Goal: Task Accomplishment & Management: Complete application form

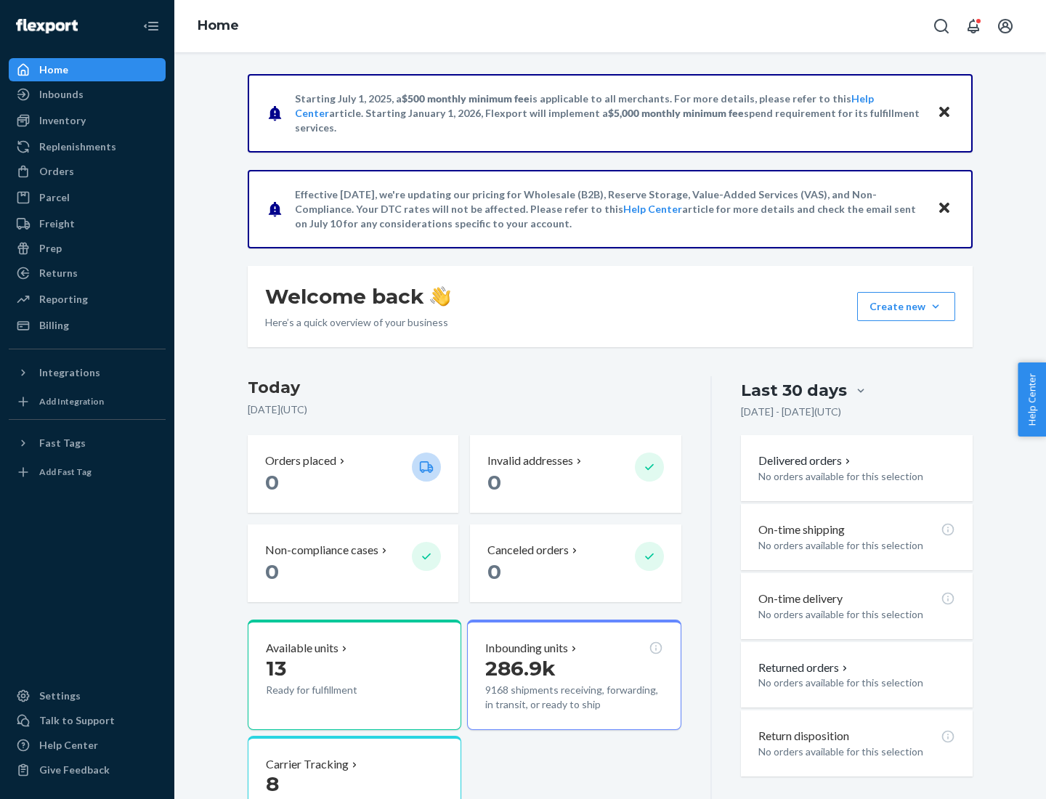
click at [936, 307] on button "Create new Create new inbound Create new order Create new product" at bounding box center [906, 306] width 98 height 29
click at [87, 94] on div "Inbounds" at bounding box center [87, 94] width 154 height 20
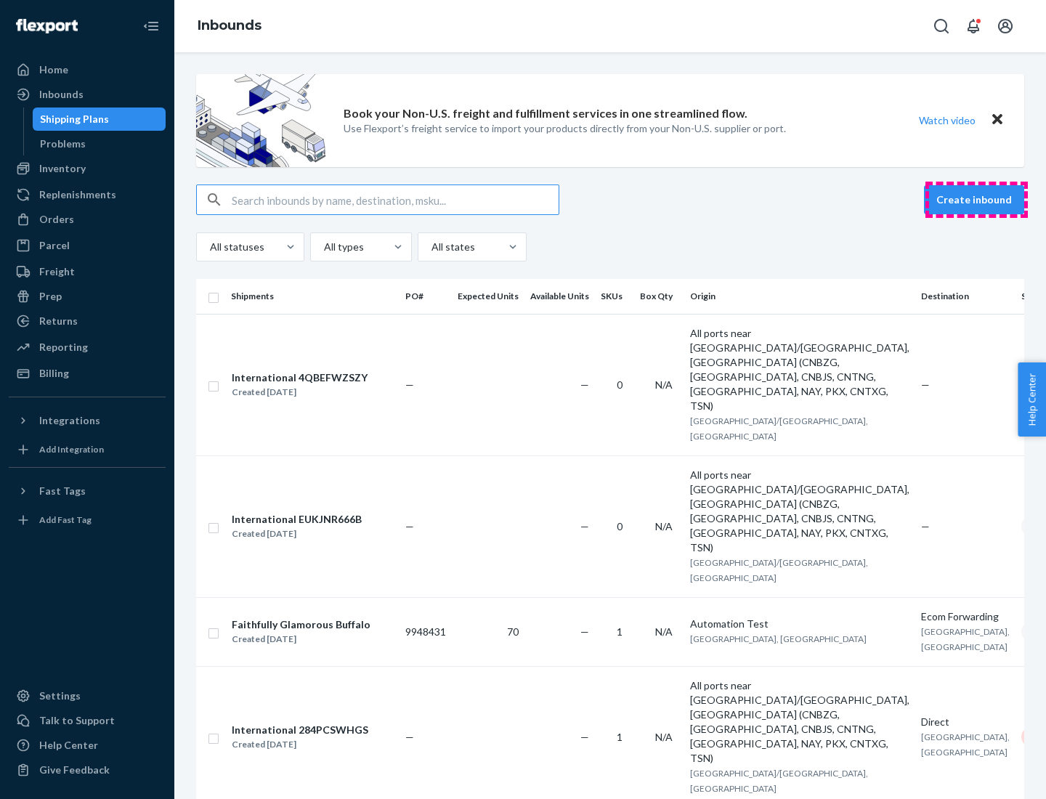
click at [977, 200] on button "Create inbound" at bounding box center [974, 199] width 100 height 29
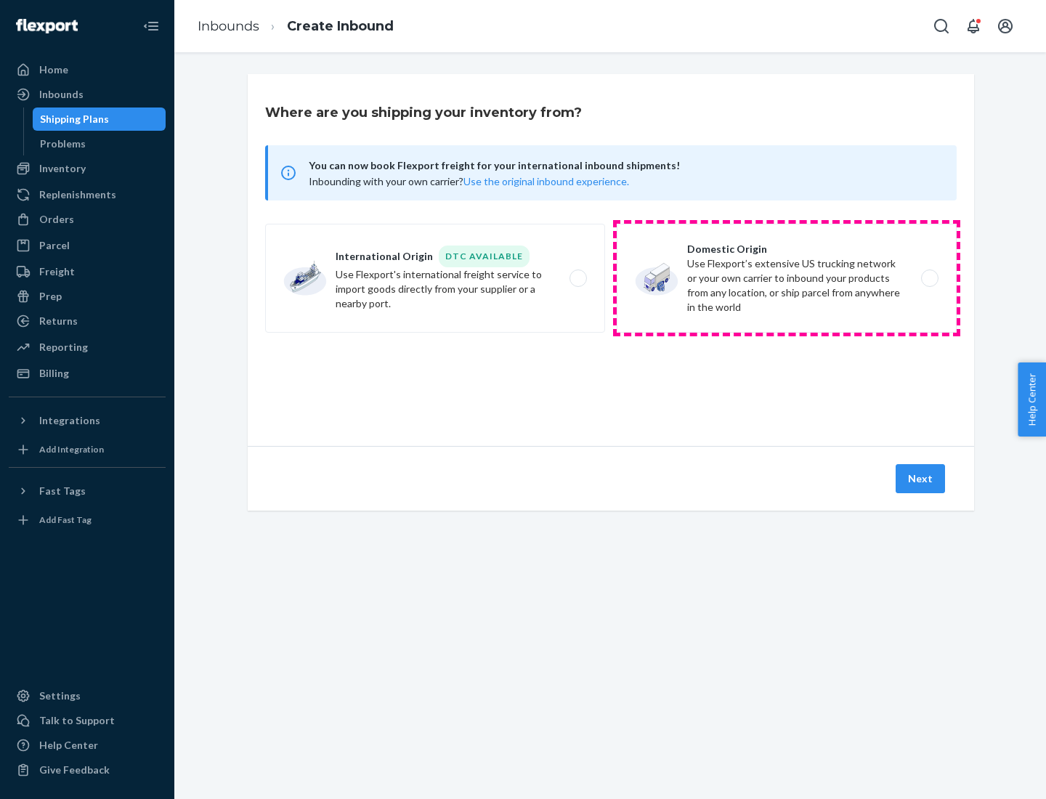
click at [787, 278] on label "Domestic Origin Use Flexport’s extensive US trucking network or your own carrie…" at bounding box center [787, 278] width 340 height 109
click at [929, 278] on input "Domestic Origin Use Flexport’s extensive US trucking network or your own carrie…" at bounding box center [933, 278] width 9 height 9
radio input "true"
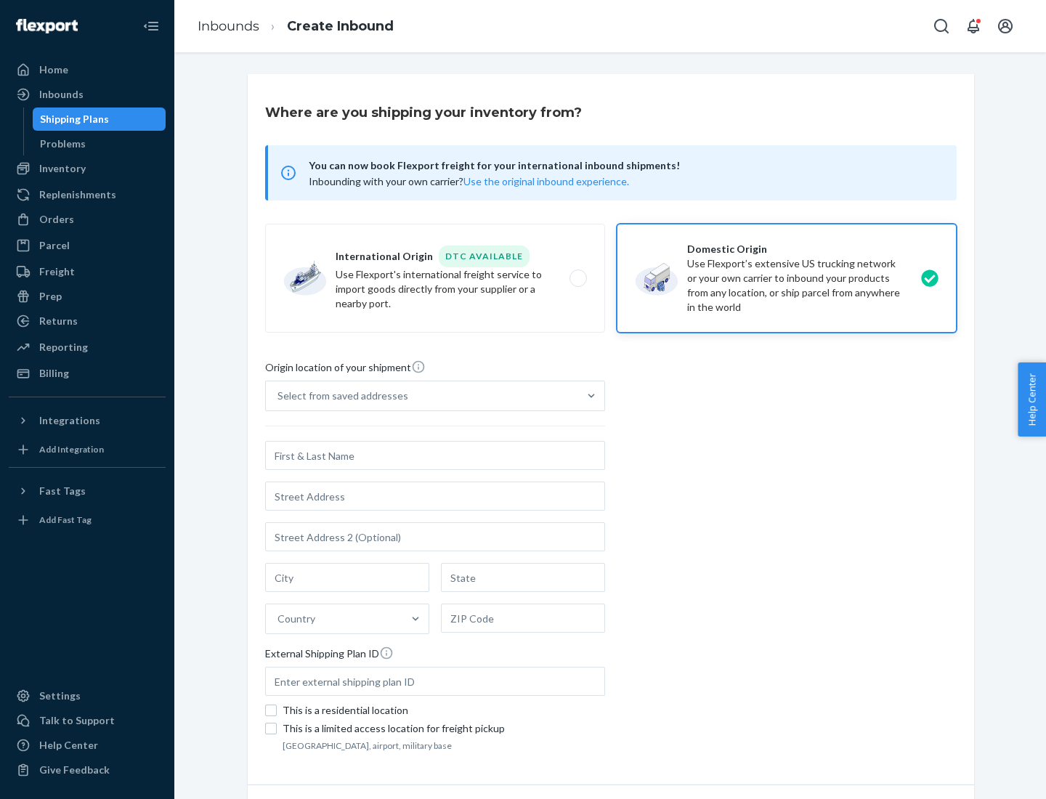
click at [339, 396] on div "Select from saved addresses" at bounding box center [343, 396] width 131 height 15
click at [279, 396] on input "Select from saved addresses" at bounding box center [278, 396] width 1 height 15
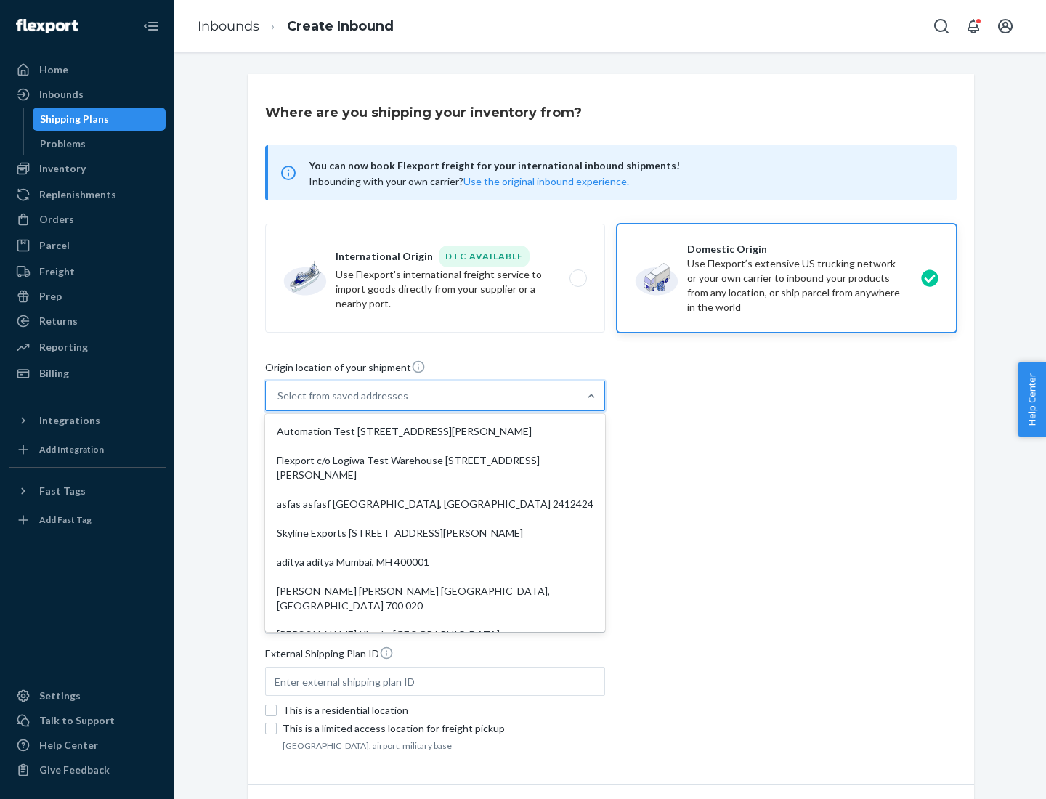
scroll to position [6, 0]
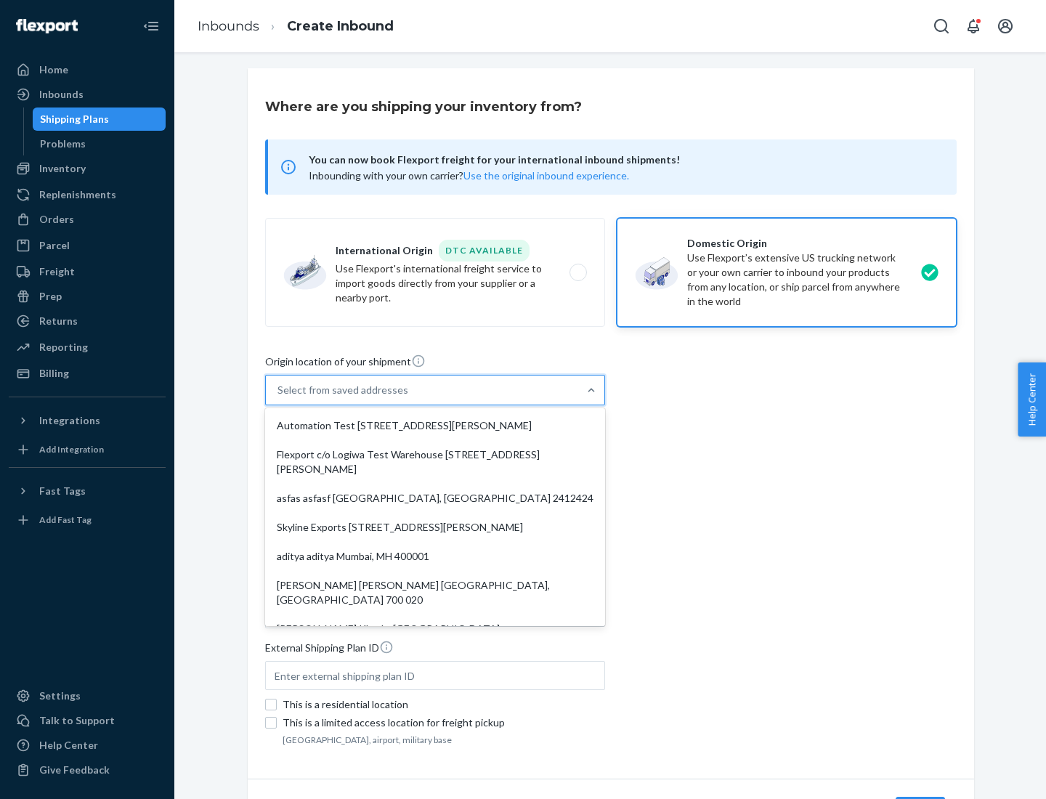
click at [435, 426] on div "Automation Test [STREET_ADDRESS][PERSON_NAME]" at bounding box center [435, 425] width 334 height 29
click at [279, 397] on input "option Automation Test [STREET_ADDRESS][PERSON_NAME]. 9 results available. Use …" at bounding box center [278, 390] width 1 height 15
type input "Automation Test"
type input "9th Floor"
type input "[GEOGRAPHIC_DATA]"
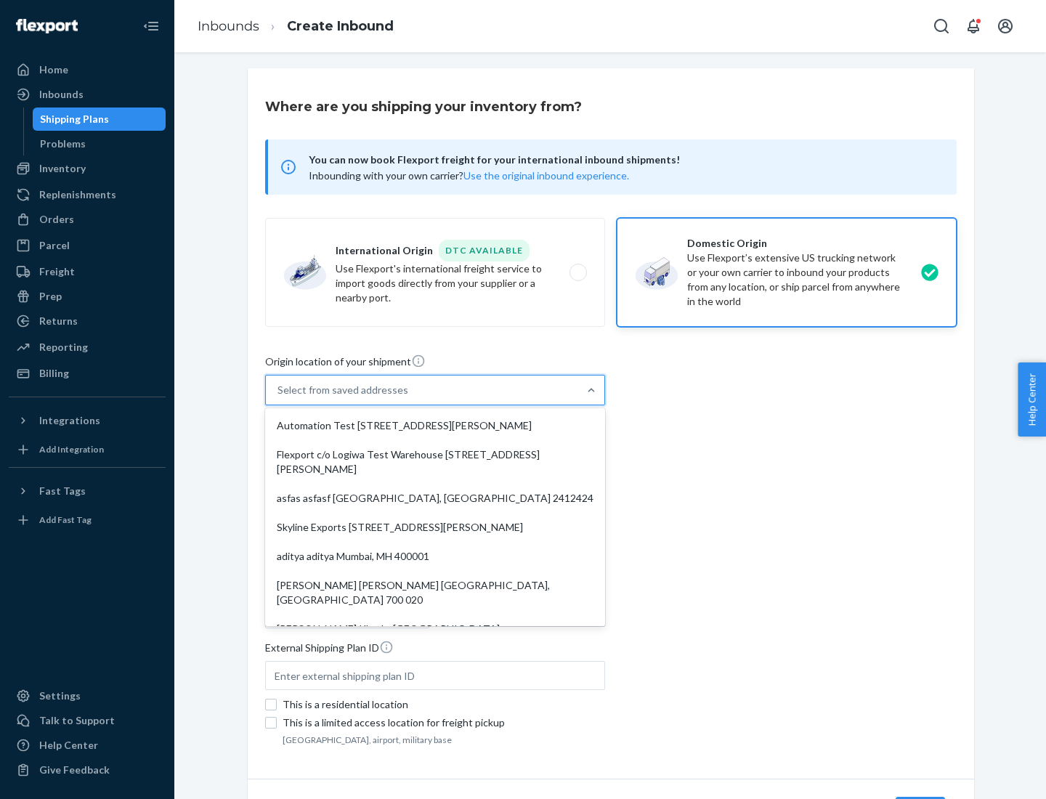
type input "CA"
type input "94104"
type input "[STREET_ADDRESS][PERSON_NAME]"
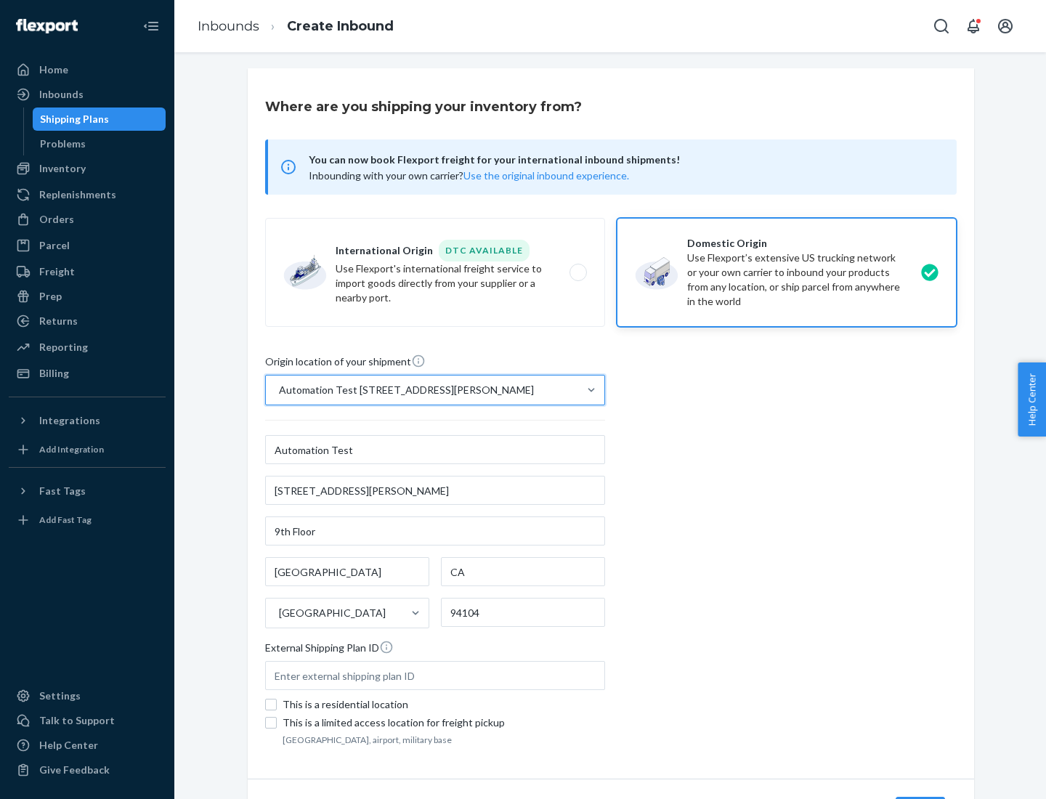
scroll to position [85, 0]
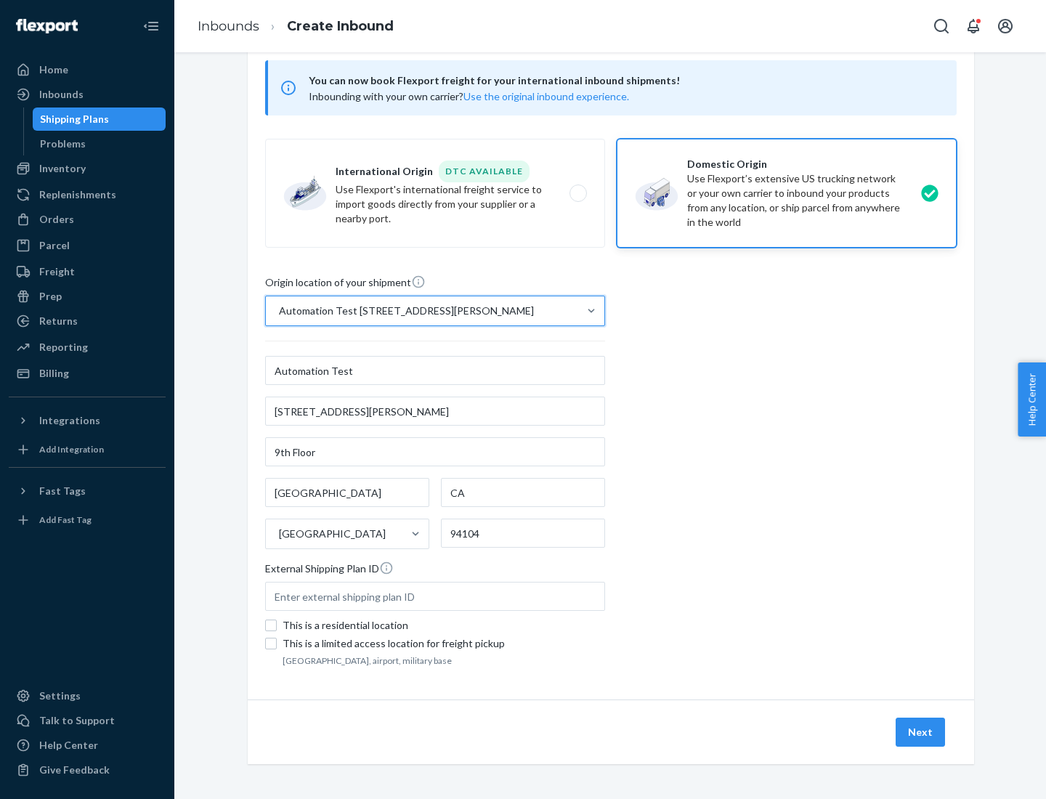
click at [921, 732] on button "Next" at bounding box center [920, 732] width 49 height 29
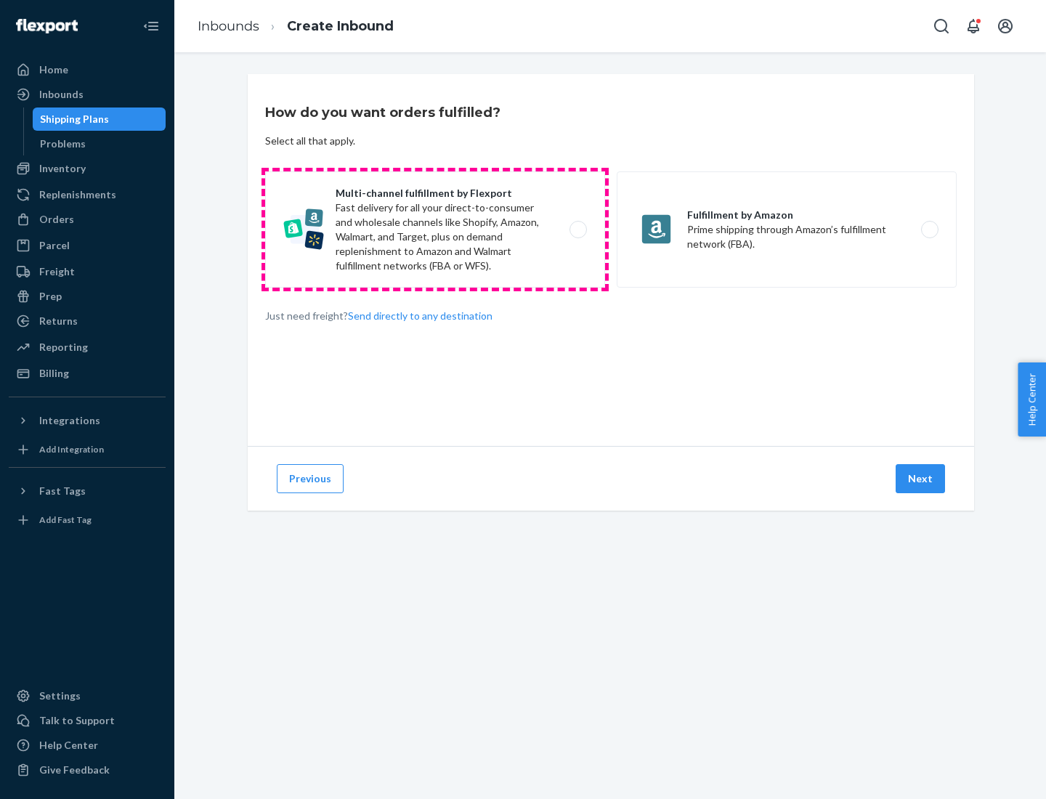
click at [435, 230] on label "Multi-channel fulfillment by Flexport Fast delivery for all your direct-to-cons…" at bounding box center [435, 229] width 340 height 116
click at [578, 230] on input "Multi-channel fulfillment by Flexport Fast delivery for all your direct-to-cons…" at bounding box center [582, 229] width 9 height 9
radio input "true"
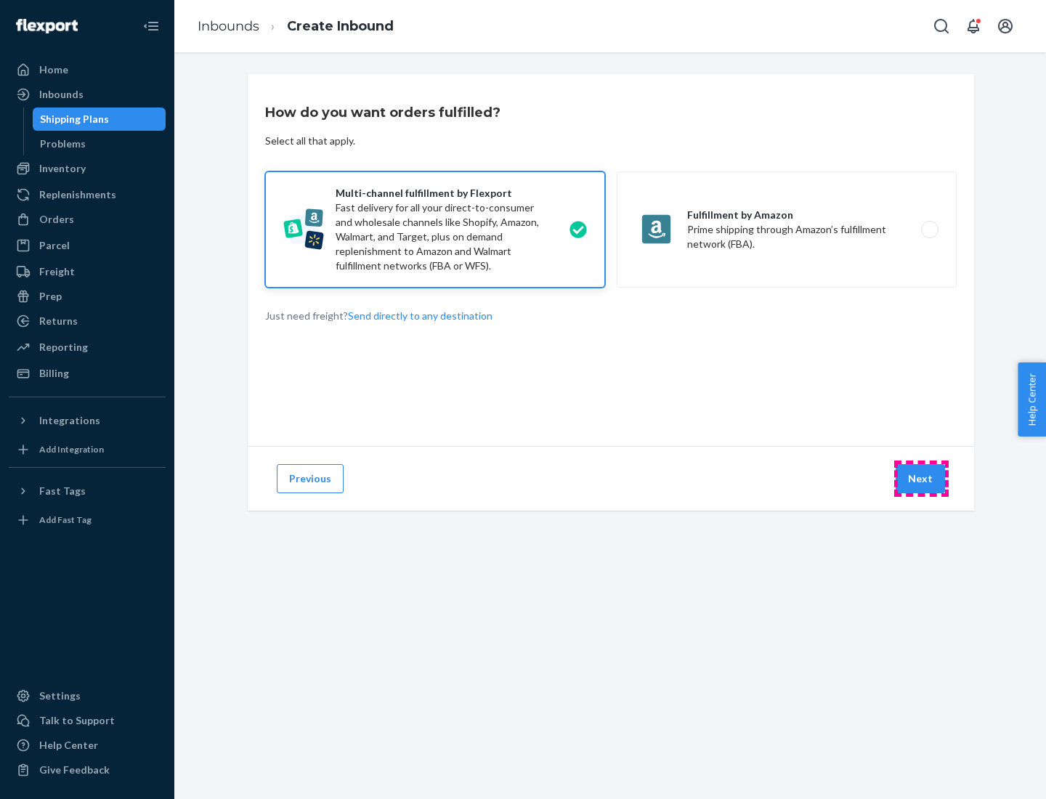
click at [921, 479] on button "Next" at bounding box center [920, 478] width 49 height 29
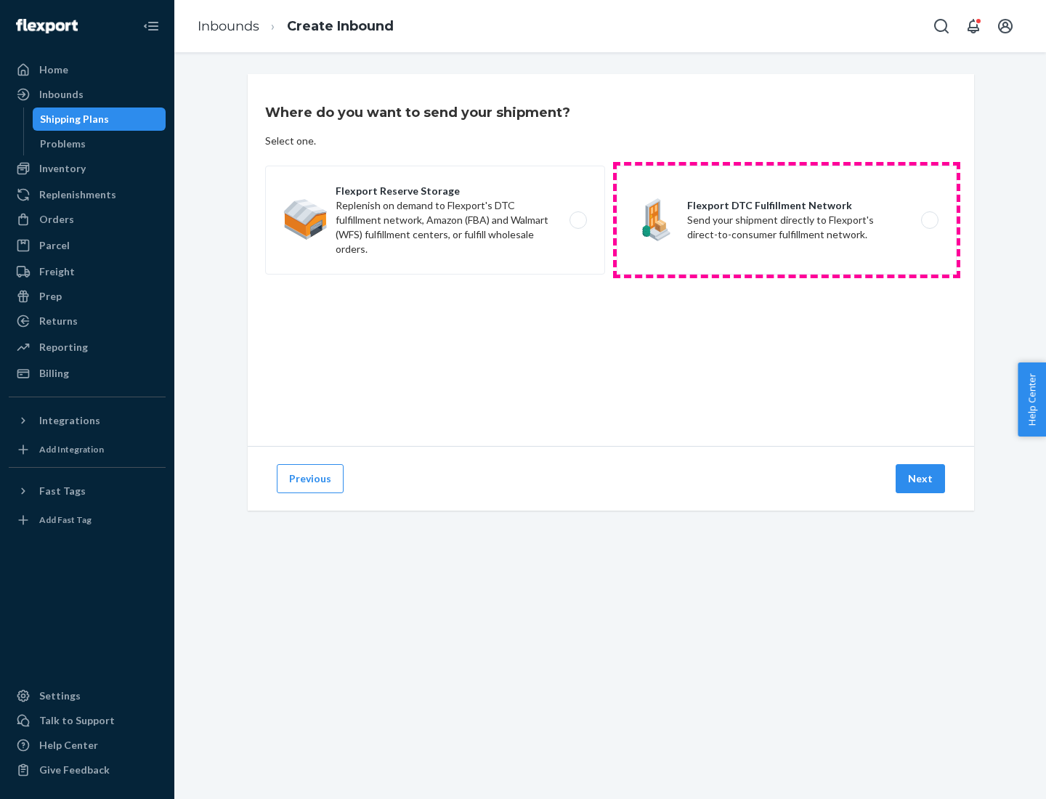
click at [787, 220] on label "Flexport DTC Fulfillment Network Send your shipment directly to Flexport's dire…" at bounding box center [787, 220] width 340 height 109
click at [929, 220] on input "Flexport DTC Fulfillment Network Send your shipment directly to Flexport's dire…" at bounding box center [933, 220] width 9 height 9
radio input "true"
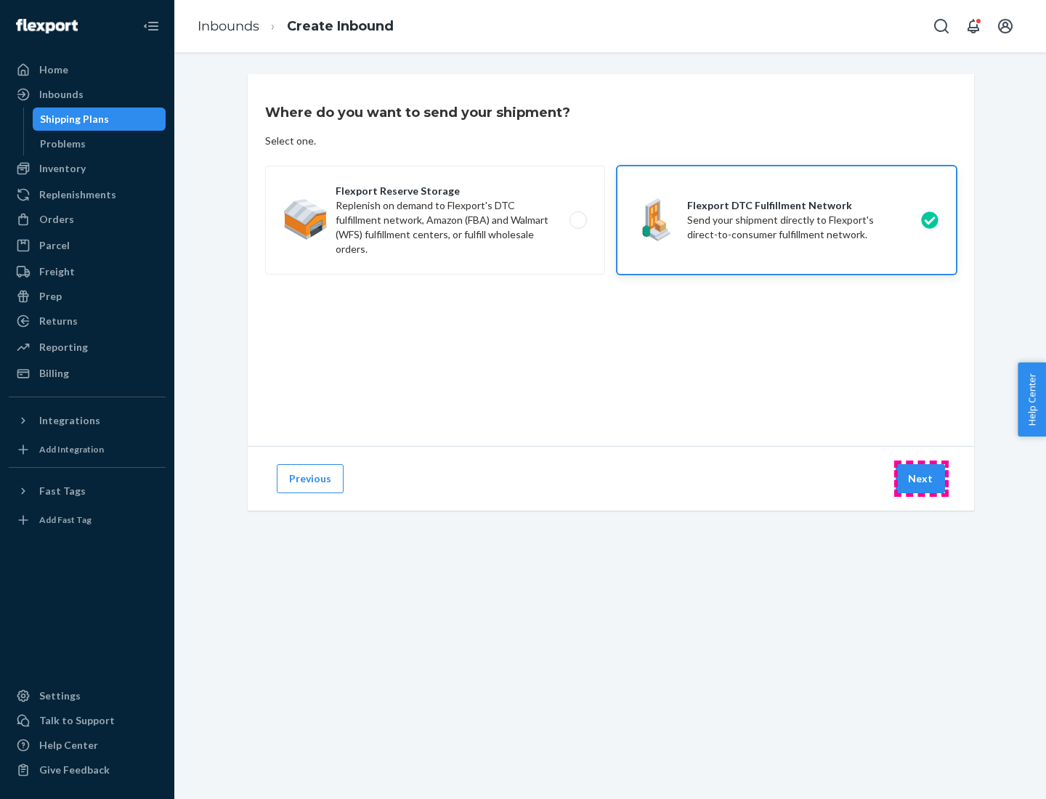
click at [921, 479] on button "Next" at bounding box center [920, 478] width 49 height 29
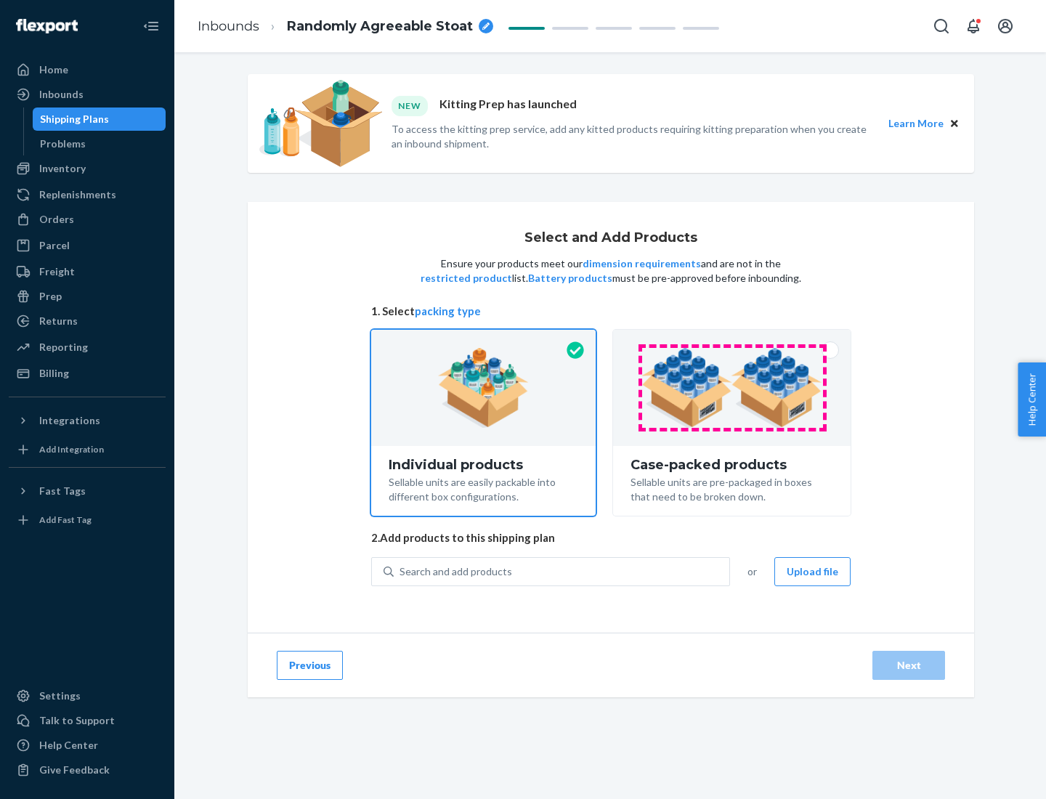
click at [732, 388] on img at bounding box center [732, 388] width 181 height 80
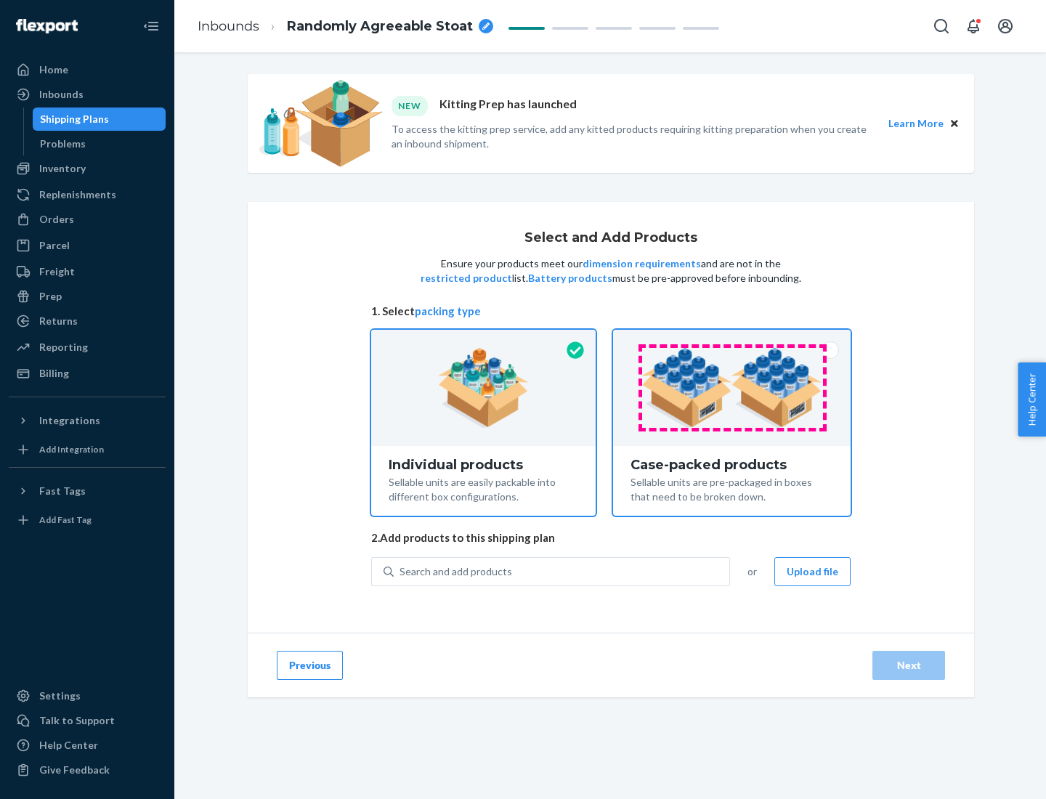
click at [732, 339] on input "Case-packed products Sellable units are pre-packaged in boxes that need to be b…" at bounding box center [731, 334] width 9 height 9
radio input "true"
radio input "false"
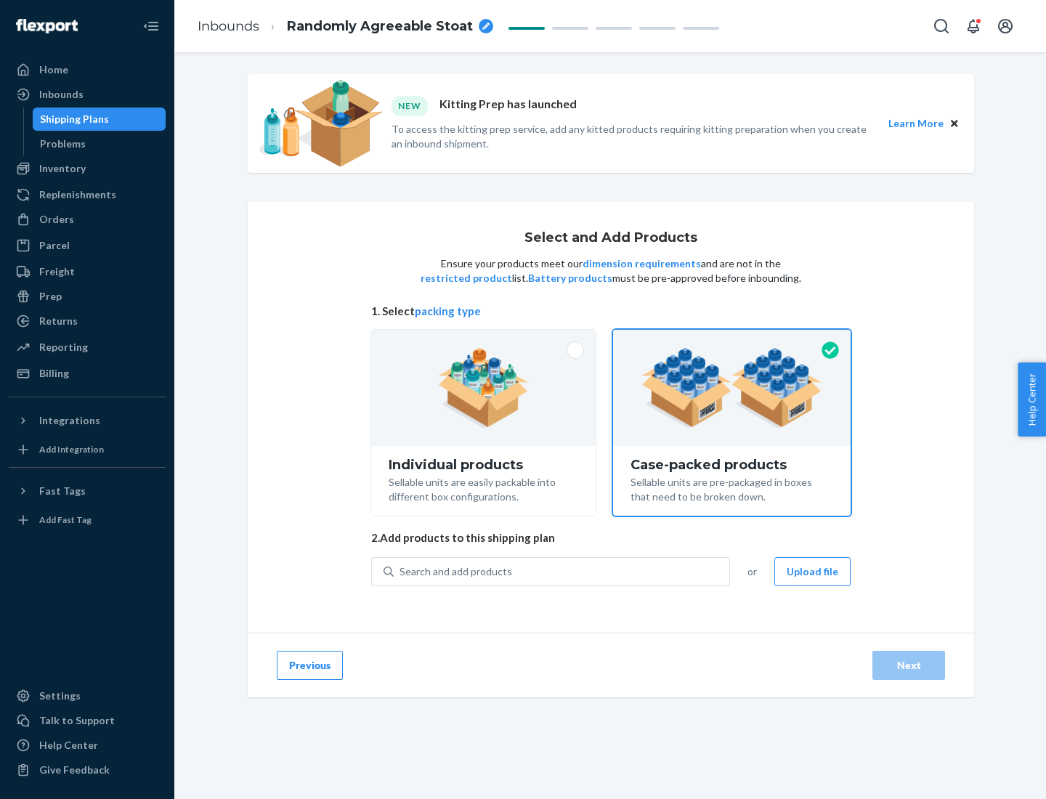
click at [562, 571] on div "Search and add products" at bounding box center [562, 572] width 336 height 26
click at [401, 571] on input "Search and add products" at bounding box center [400, 572] width 1 height 15
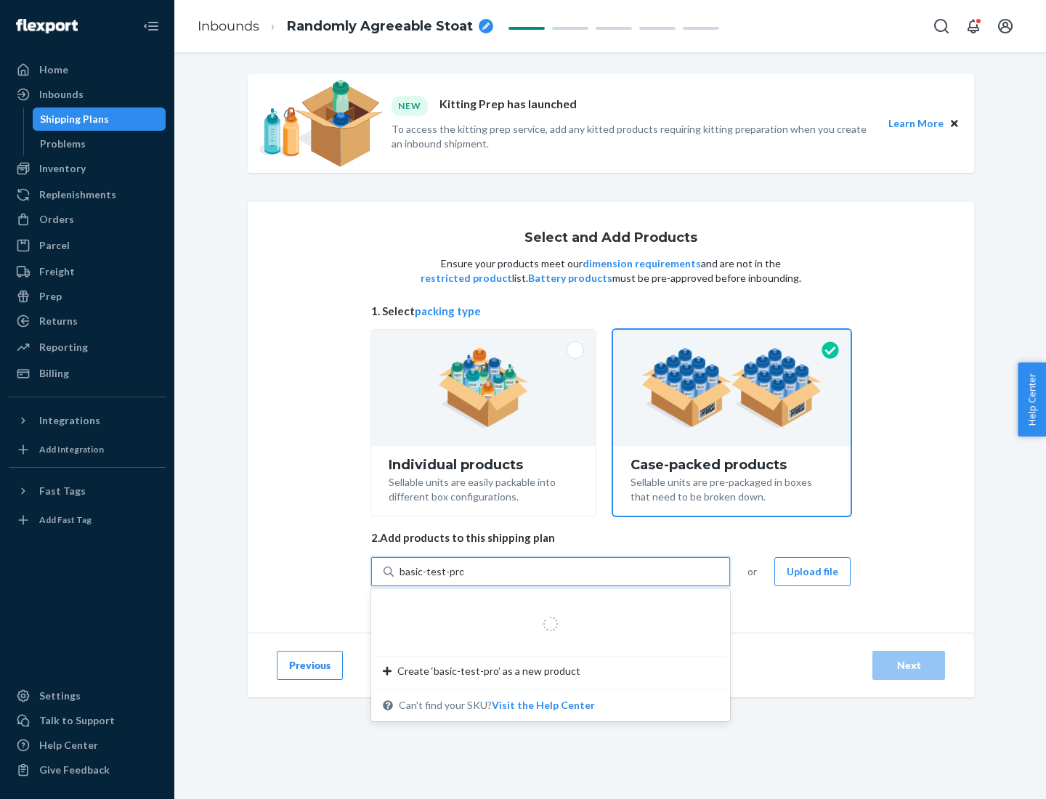
type input "basic-test-product-1"
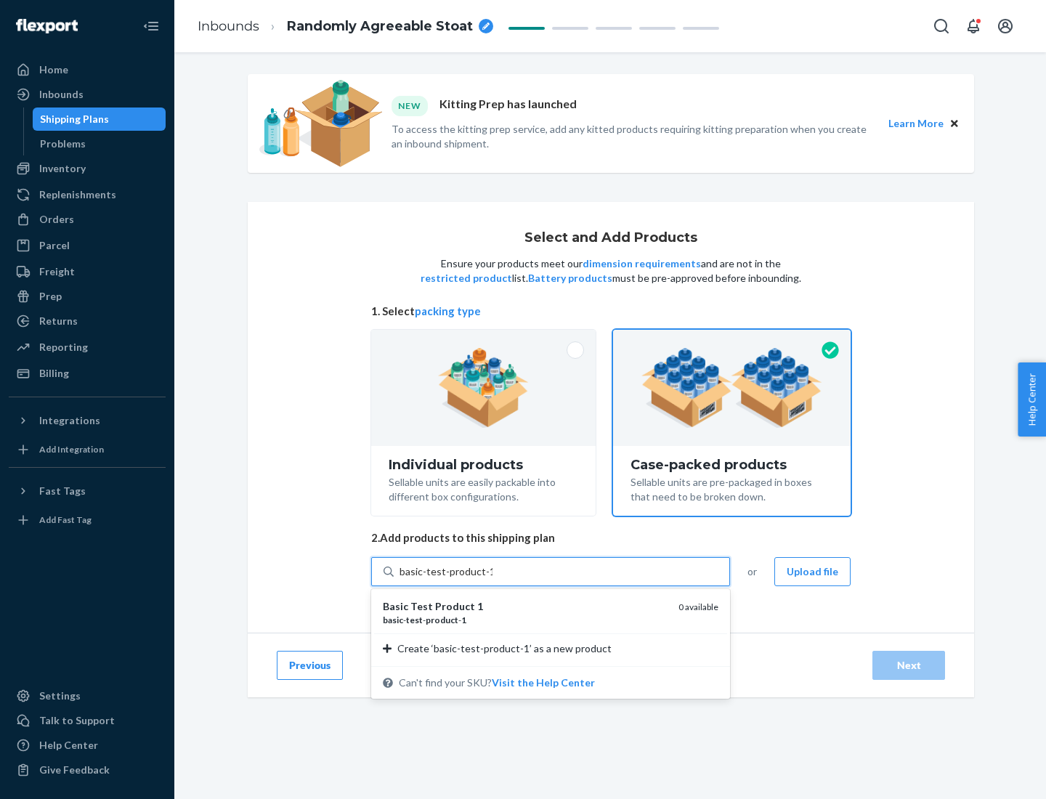
click at [525, 620] on div "basic - test - product - 1" at bounding box center [525, 620] width 284 height 12
click at [493, 579] on input "basic-test-product-1" at bounding box center [446, 572] width 93 height 15
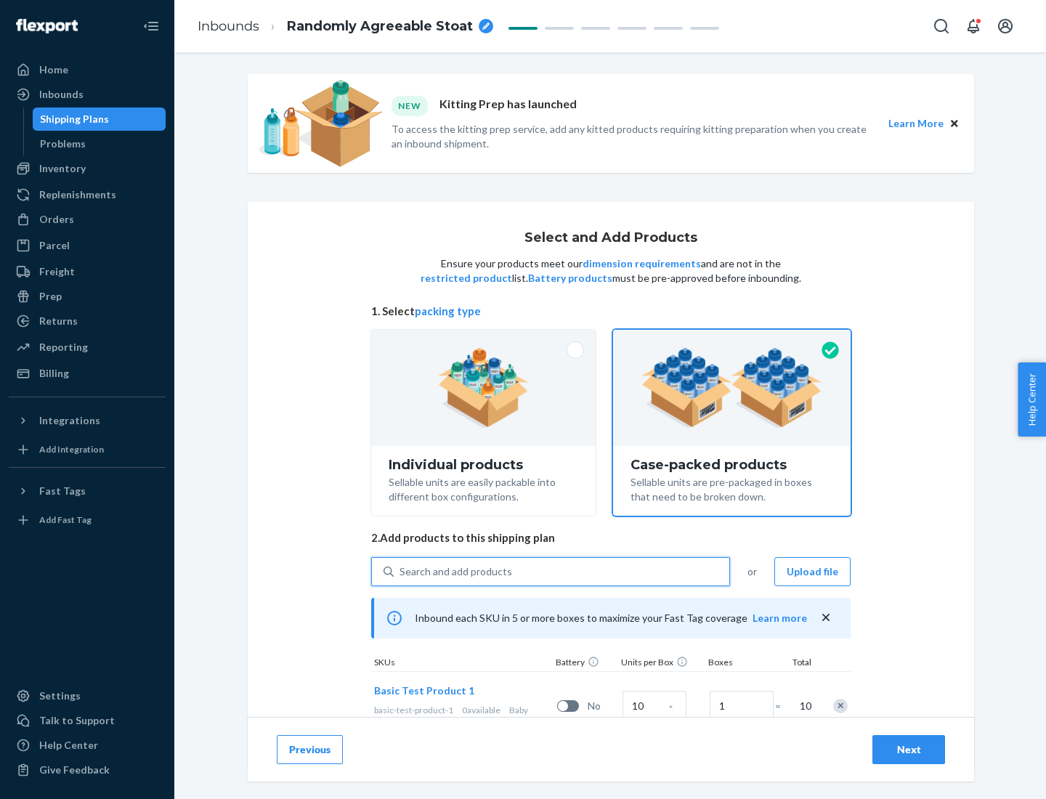
scroll to position [52, 0]
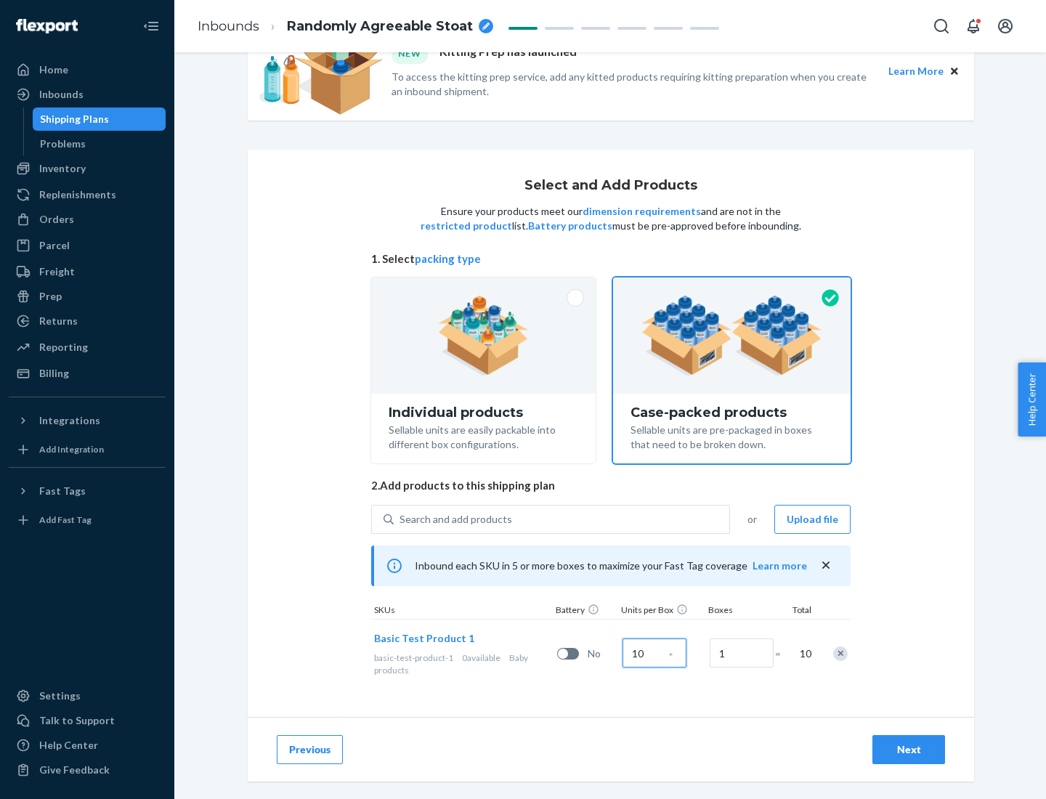
type input "10"
type input "7"
click at [909, 750] on div "Next" at bounding box center [909, 750] width 48 height 15
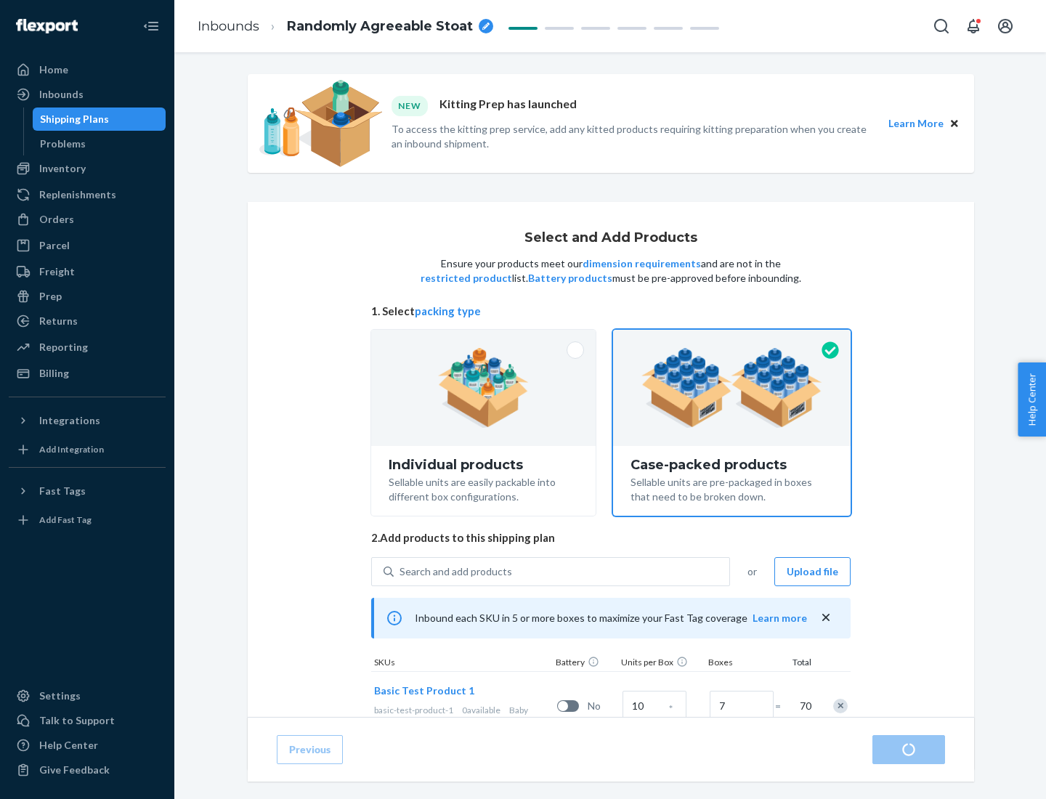
radio input "true"
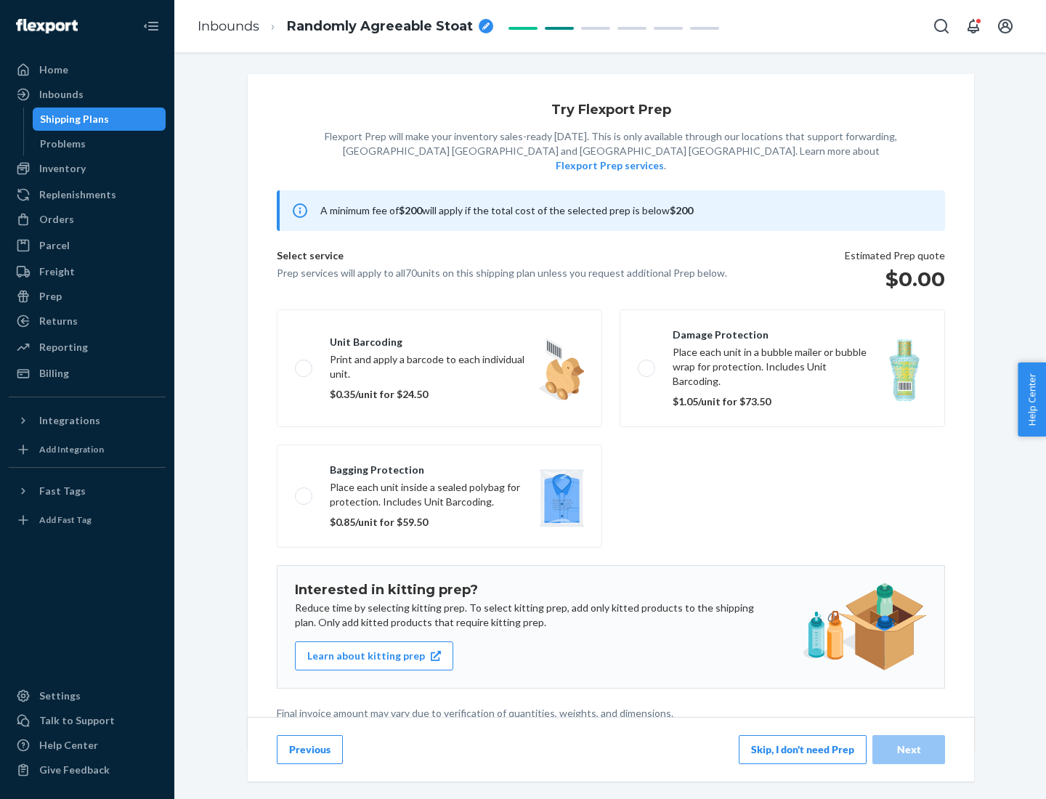
scroll to position [4, 0]
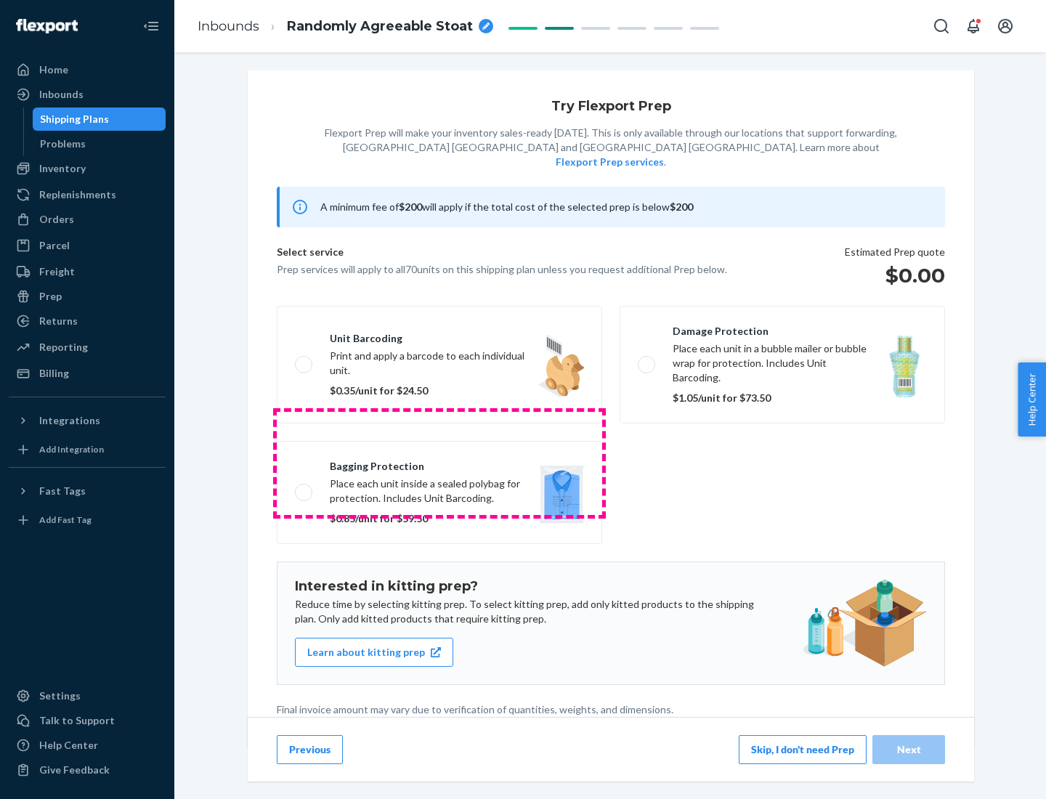
click at [440, 463] on label "Bagging protection Place each unit inside a sealed polybag for protection. Incl…" at bounding box center [440, 492] width 326 height 103
click at [304, 488] on input "Bagging protection Place each unit inside a sealed polybag for protection. Incl…" at bounding box center [299, 492] width 9 height 9
checkbox input "true"
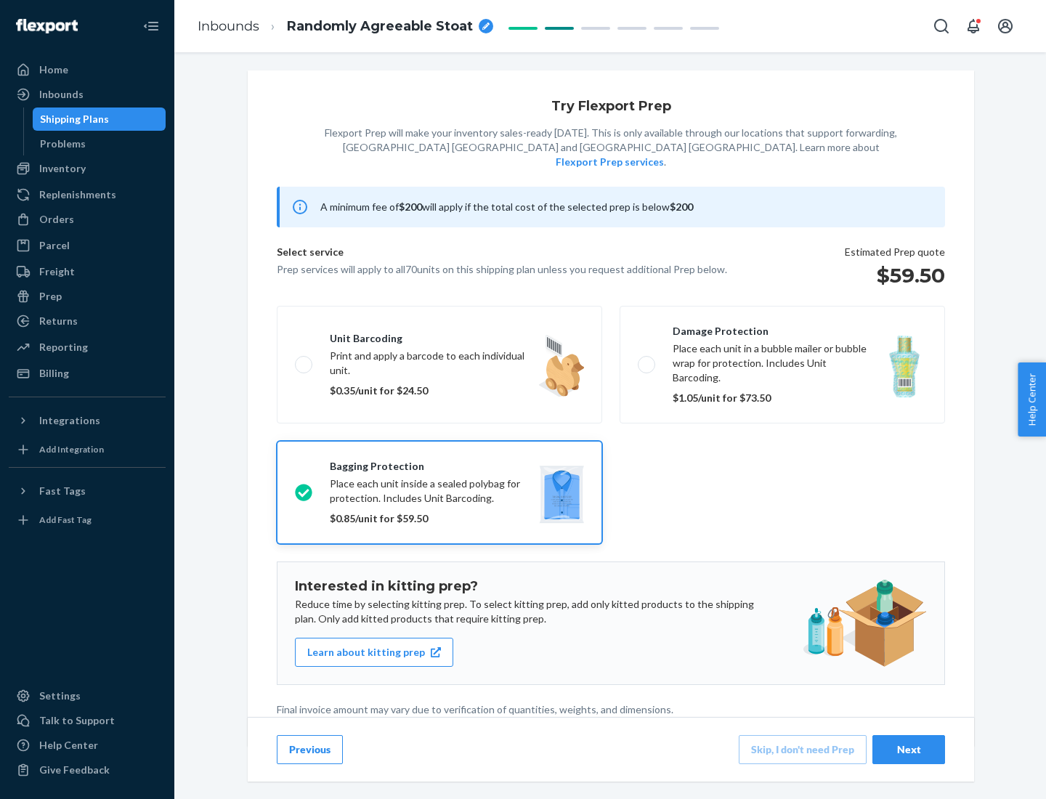
click at [909, 749] on div "Next" at bounding box center [909, 750] width 48 height 15
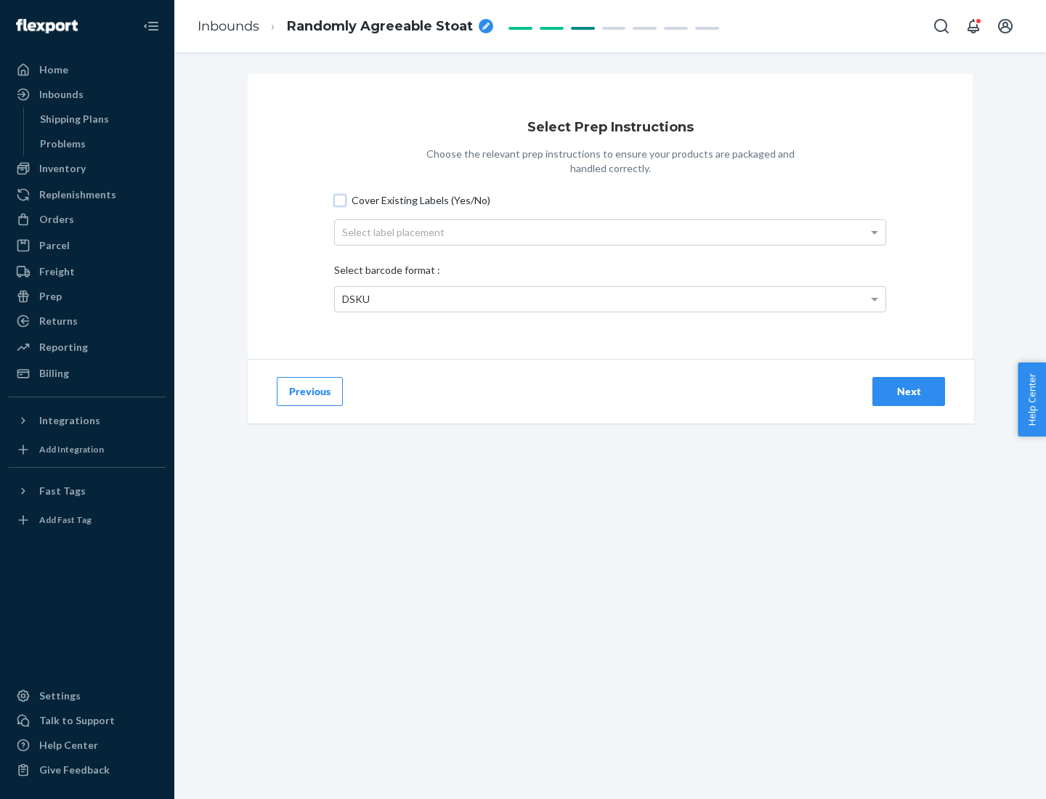
click at [340, 200] on input "Cover Existing Labels (Yes/No)" at bounding box center [340, 201] width 12 height 12
checkbox input "true"
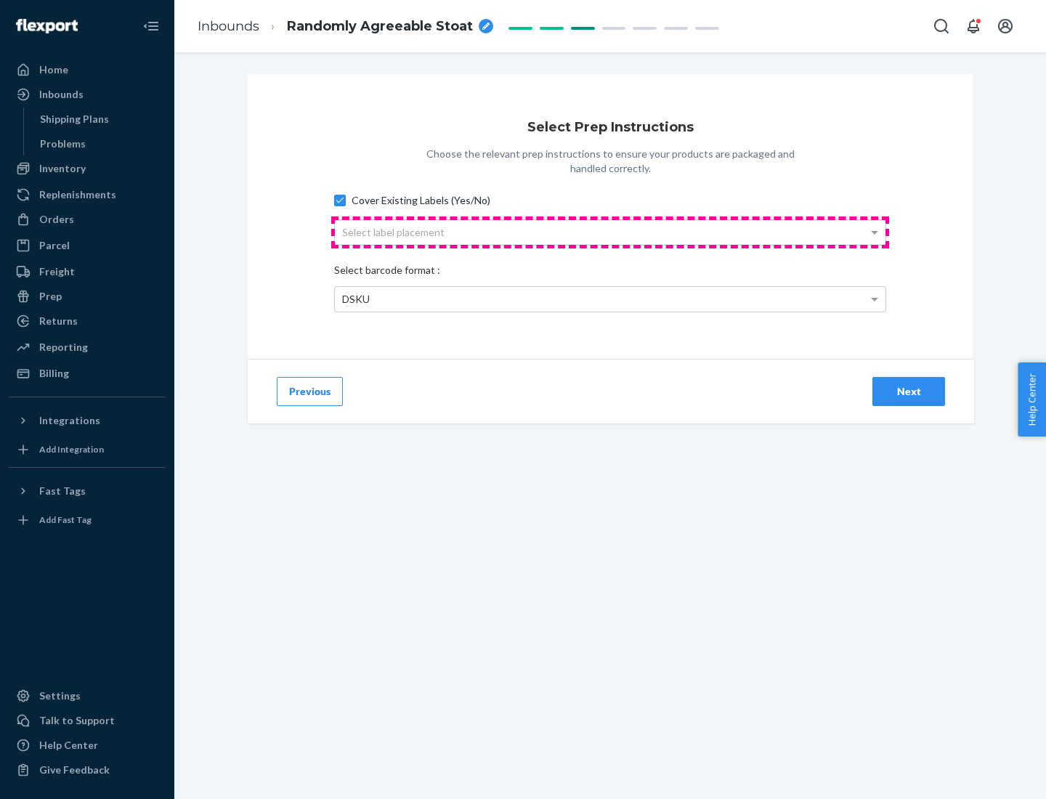
click at [610, 232] on div "Select label placement" at bounding box center [610, 232] width 551 height 25
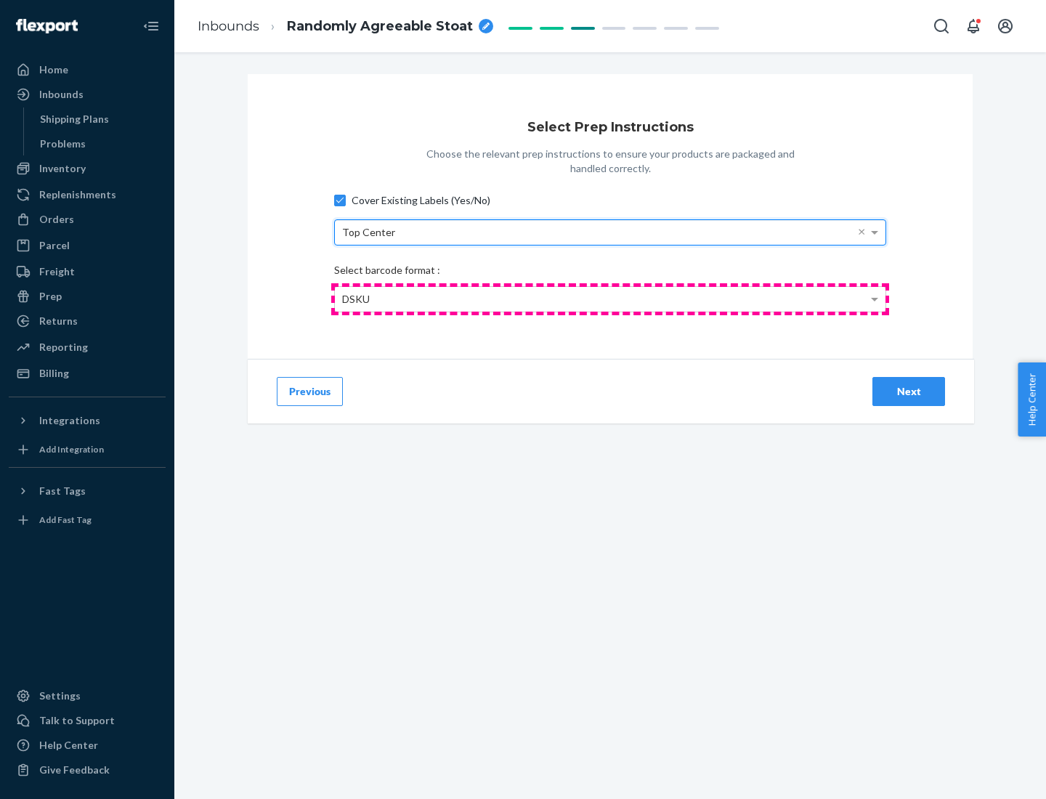
click at [610, 299] on div "DSKU" at bounding box center [610, 299] width 551 height 25
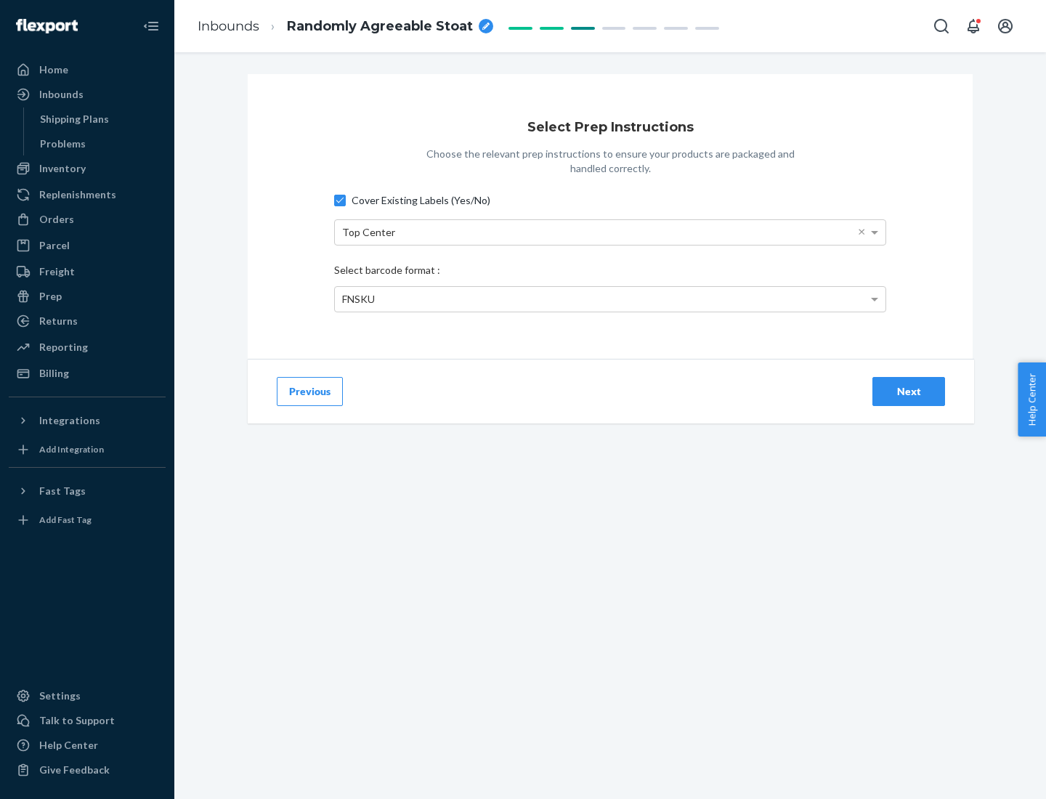
click at [909, 391] on div "Next" at bounding box center [909, 391] width 48 height 15
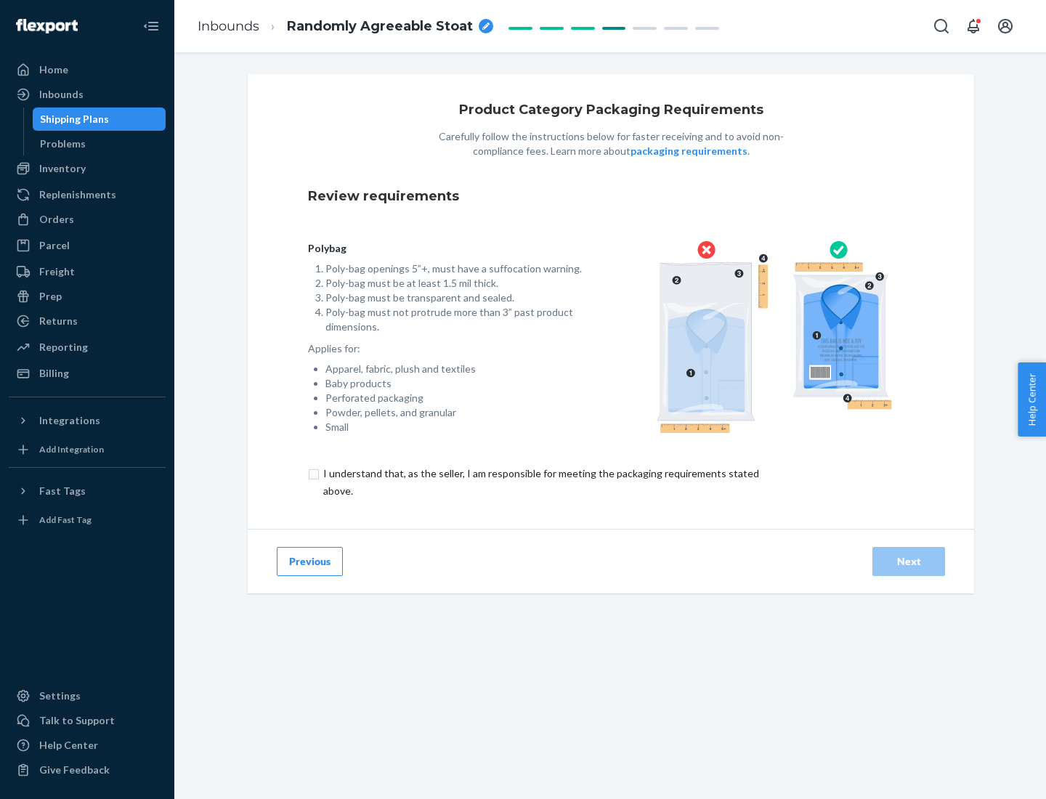
click at [540, 482] on input "checkbox" at bounding box center [549, 482] width 483 height 35
checkbox input "true"
click at [909, 561] on div "Next" at bounding box center [909, 561] width 48 height 15
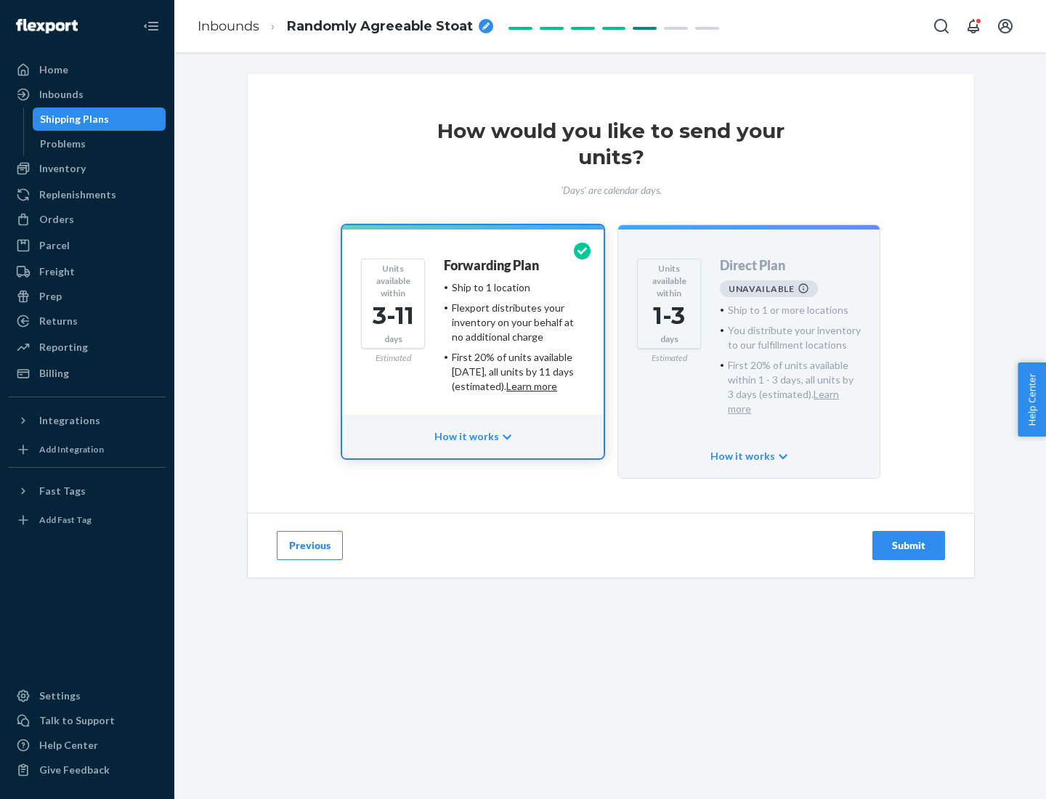
click at [493, 265] on h4 "Forwarding Plan" at bounding box center [491, 266] width 95 height 15
click at [909, 538] on div "Submit" at bounding box center [909, 545] width 48 height 15
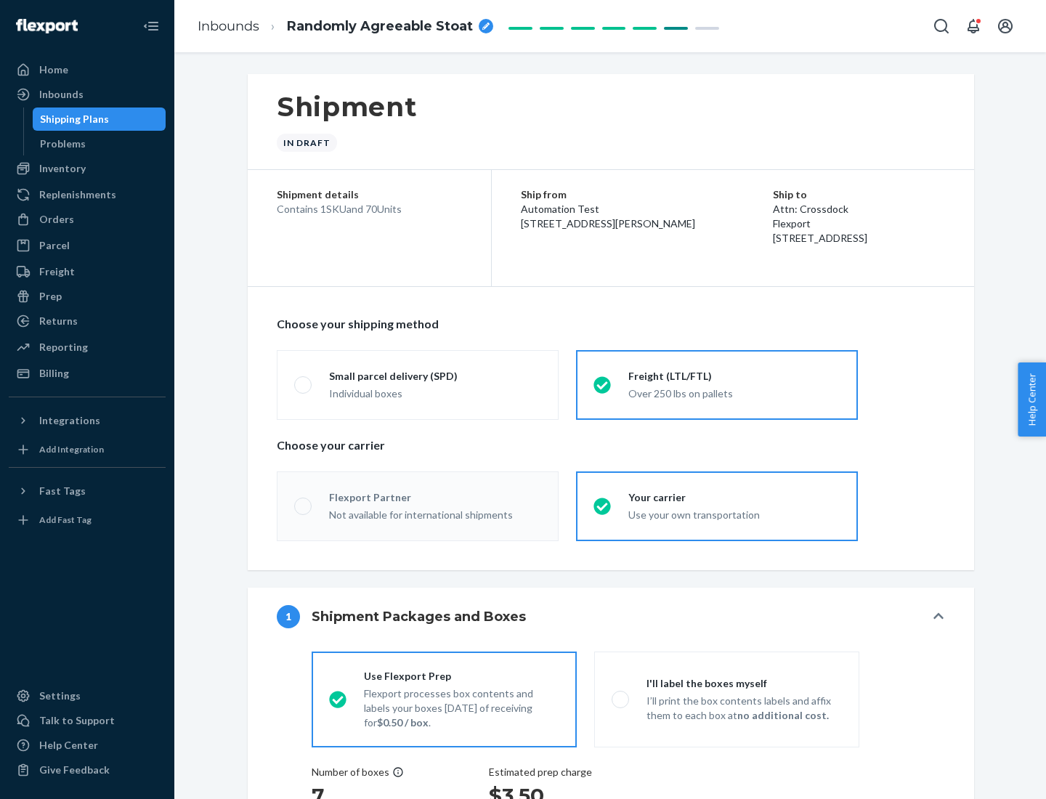
radio input "true"
radio input "false"
radio input "true"
radio input "false"
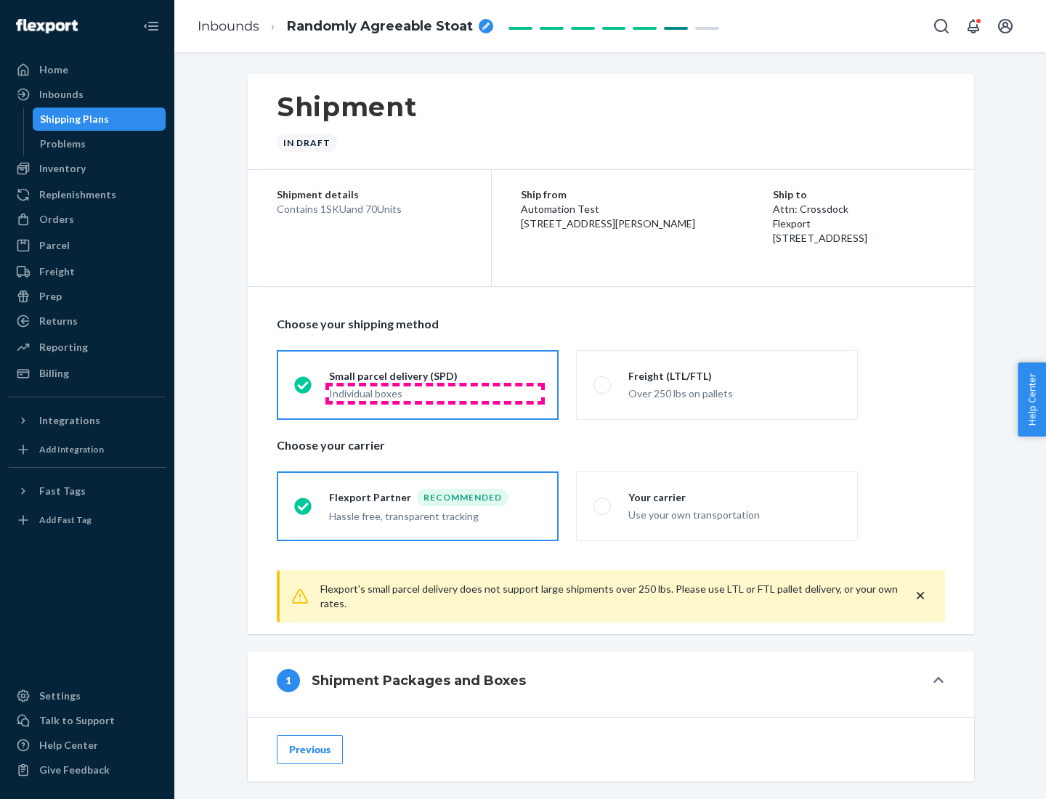
click at [435, 393] on div "Individual boxes" at bounding box center [435, 394] width 212 height 15
click at [304, 389] on input "Small parcel delivery (SPD) Individual boxes" at bounding box center [298, 384] width 9 height 9
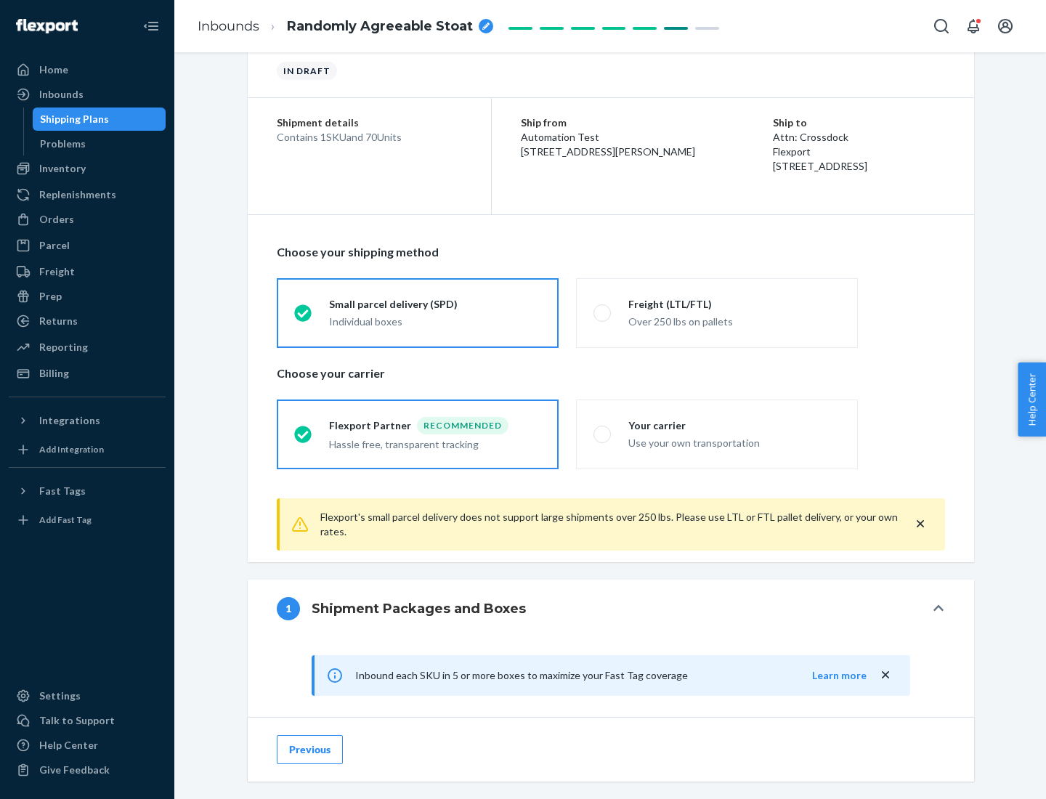
click at [435, 425] on div "Recommended" at bounding box center [463, 425] width 92 height 17
click at [304, 429] on input "Flexport Partner Recommended Hassle free, transparent tracking" at bounding box center [298, 433] width 9 height 9
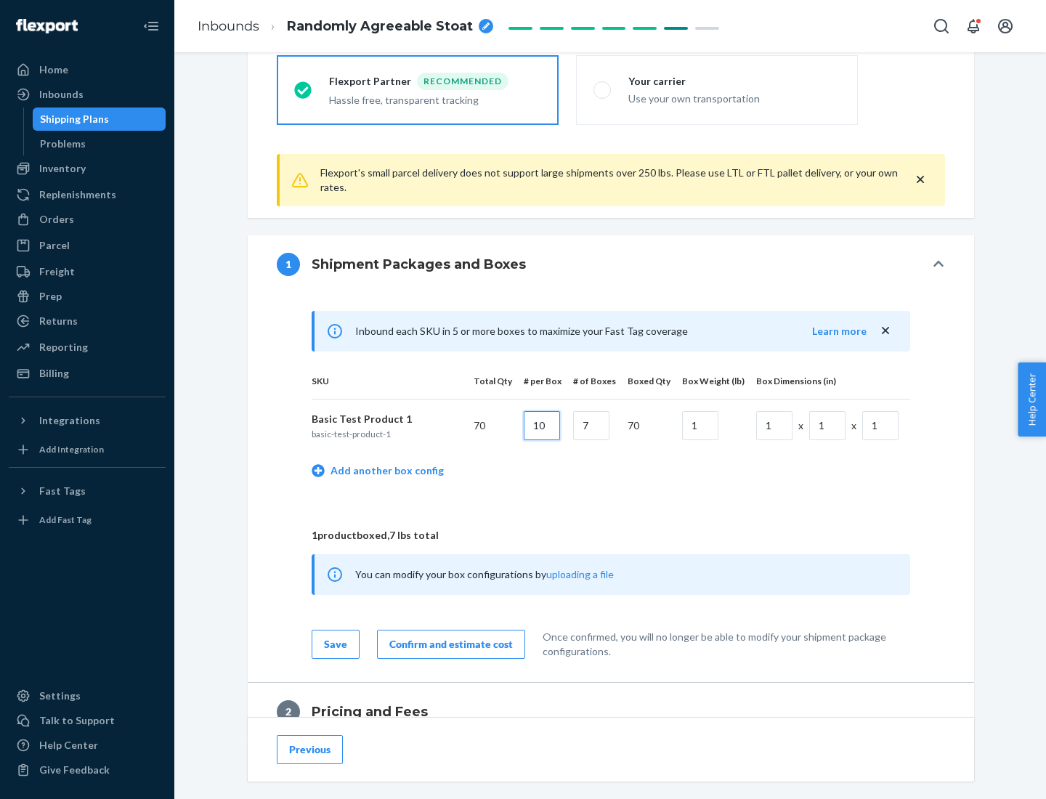
type input "10"
type input "7"
type input "1"
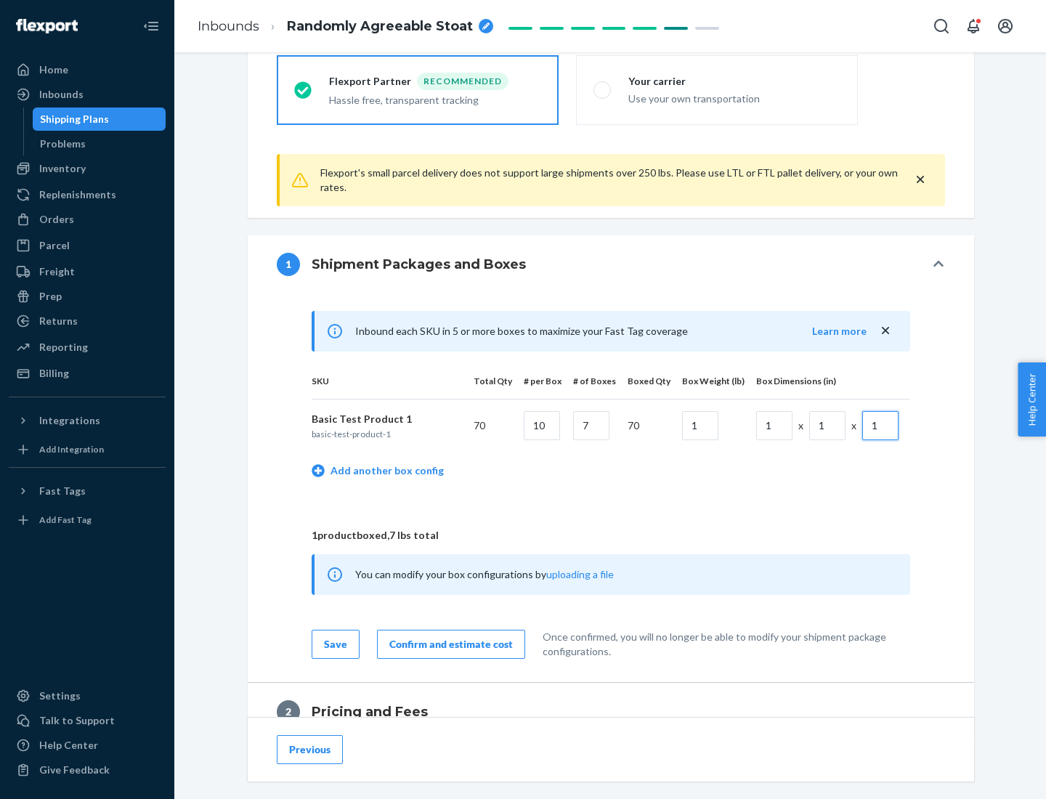
scroll to position [635, 0]
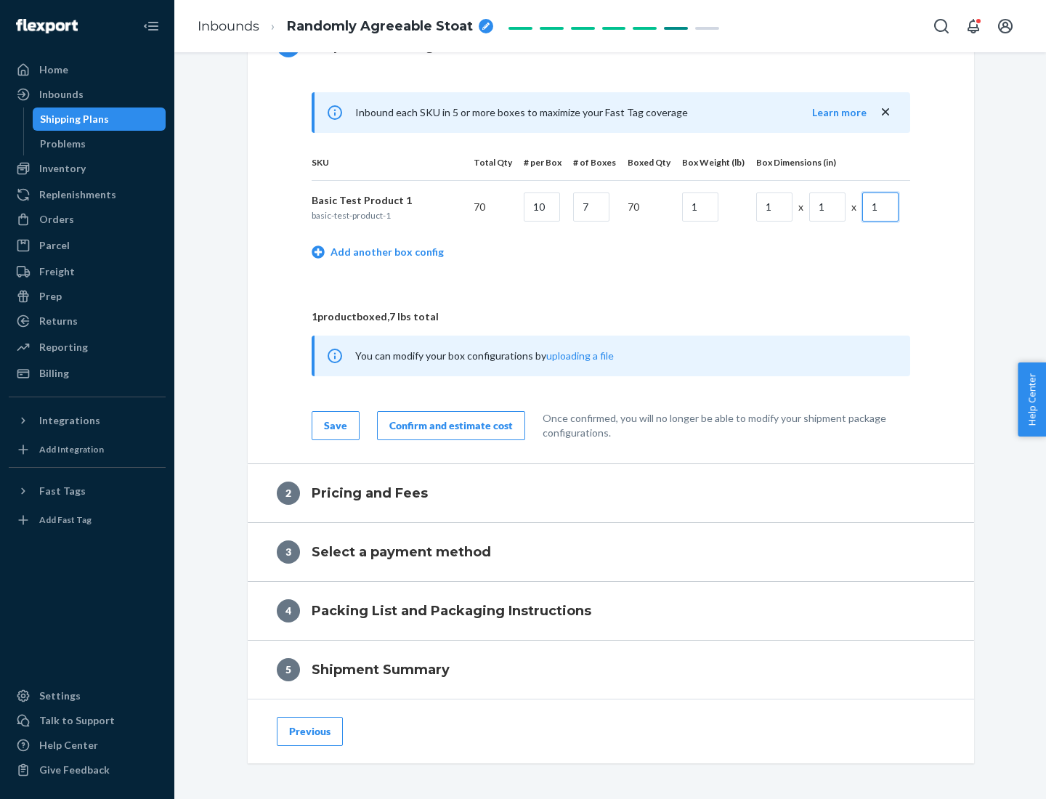
type input "1"
click at [448, 425] on div "Confirm and estimate cost" at bounding box center [451, 426] width 124 height 15
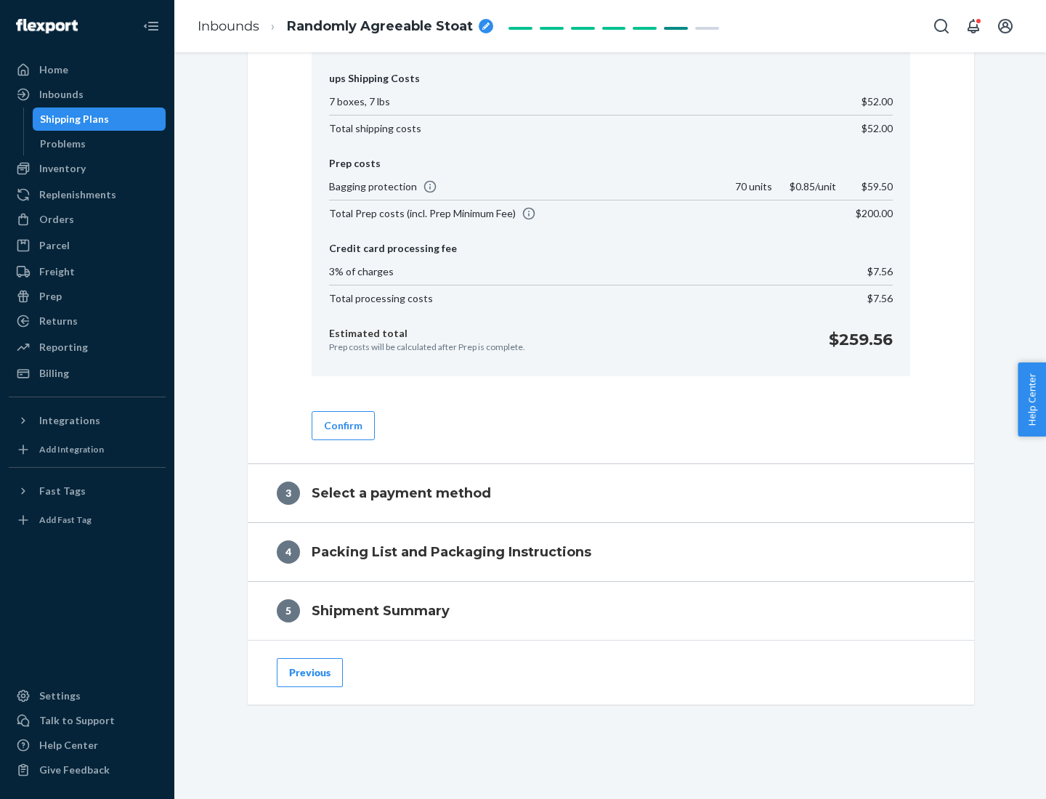
click at [342, 425] on button "Confirm" at bounding box center [343, 425] width 63 height 29
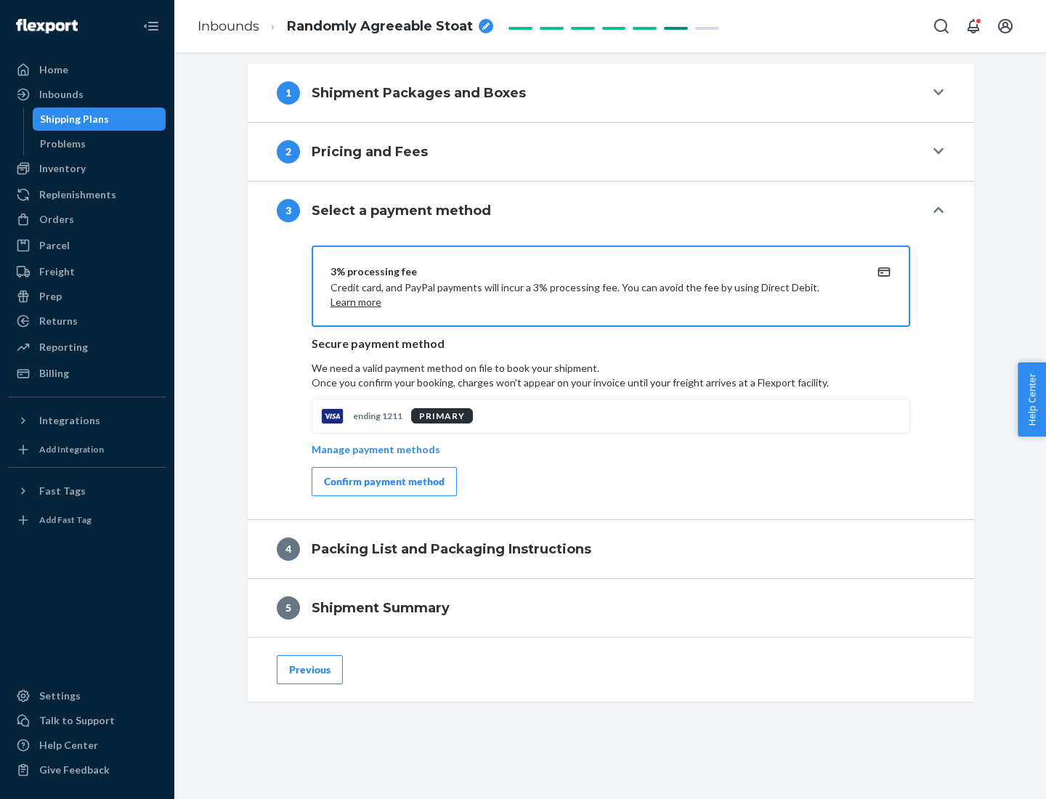
scroll to position [588, 0]
click at [383, 482] on div "Confirm payment method" at bounding box center [384, 481] width 121 height 15
